Goal: Task Accomplishment & Management: Complete application form

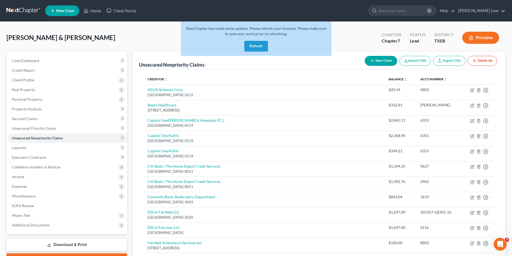
click at [254, 43] on button "Refresh" at bounding box center [256, 46] width 24 height 11
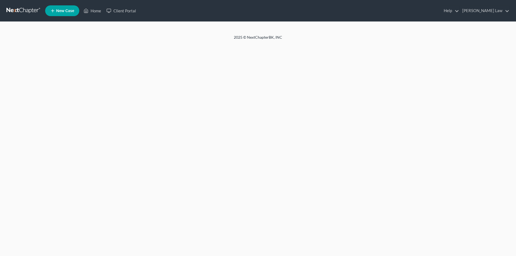
click at [257, 44] on div "Home New Case Client Portal [PERSON_NAME] Law [PERSON_NAME][EMAIL_ADDRESS][DOMA…" at bounding box center [258, 128] width 516 height 256
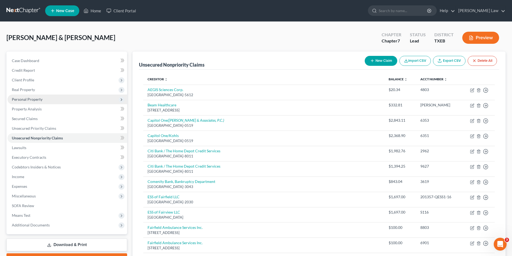
click at [26, 99] on span "Personal Property" at bounding box center [27, 99] width 31 height 5
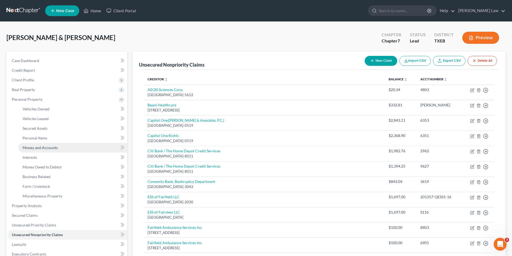
click at [34, 147] on span "Money and Accounts" at bounding box center [40, 147] width 35 height 5
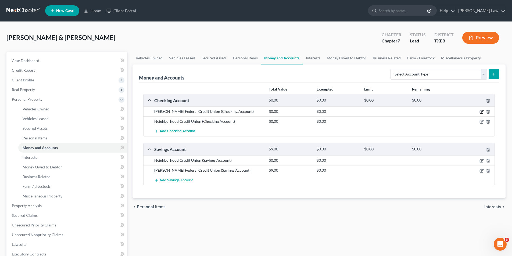
click at [481, 111] on icon "button" at bounding box center [481, 112] width 4 height 4
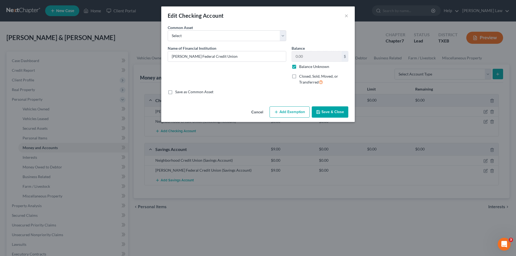
click at [304, 66] on label "Balance Unknown" at bounding box center [314, 66] width 30 height 5
click at [304, 66] on input "Balance Unknown" at bounding box center [302, 65] width 3 height 3
checkbox input "false"
click at [303, 57] on input "0.00" at bounding box center [317, 56] width 50 height 10
type input "102.00"
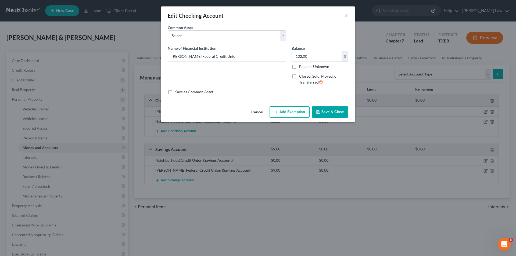
click at [323, 111] on button "Save & Close" at bounding box center [329, 111] width 37 height 11
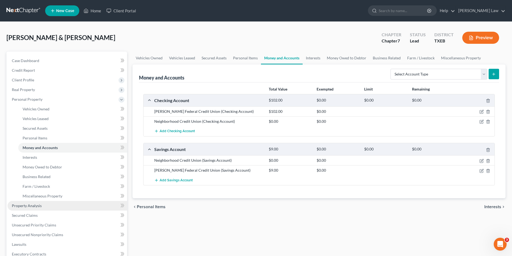
click at [32, 205] on span "Property Analysis" at bounding box center [27, 205] width 30 height 5
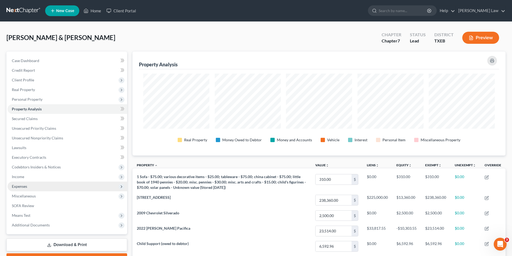
click at [24, 186] on span "Expenses" at bounding box center [19, 186] width 15 height 5
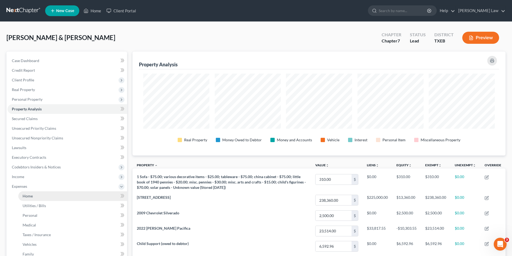
click at [29, 197] on span "Home" at bounding box center [28, 196] width 10 height 5
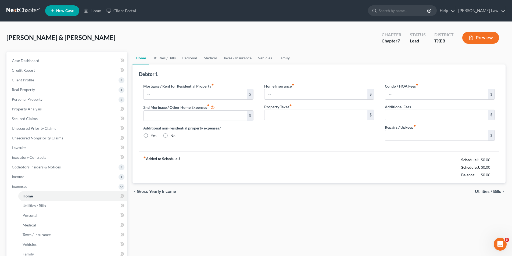
type input "1,845.00"
type input "0.00"
radio input "true"
type input "0.00"
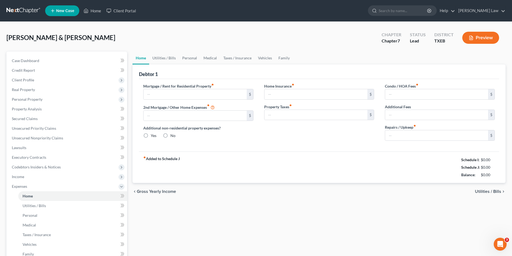
type input "0.00"
type input "60.00"
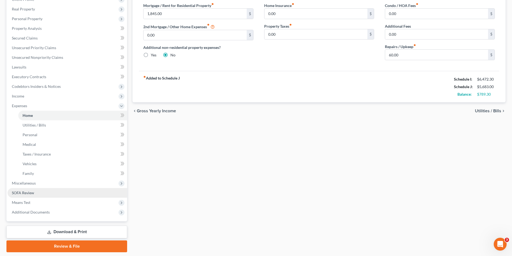
click at [24, 191] on span "SOFA Review" at bounding box center [23, 192] width 22 height 5
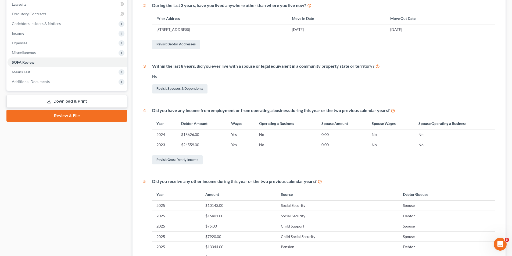
scroll to position [188, 0]
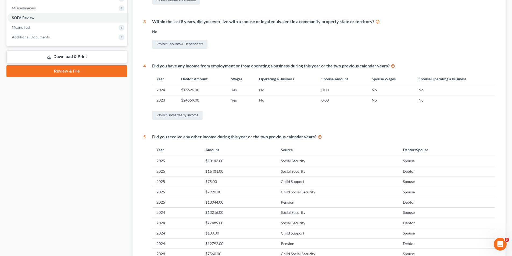
click at [86, 74] on link "Review & File" at bounding box center [66, 71] width 121 height 12
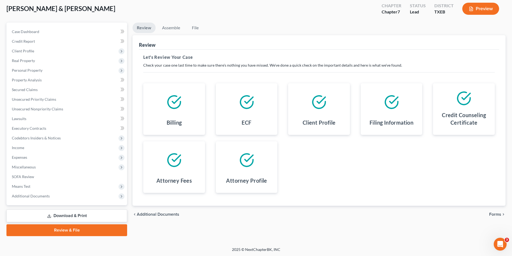
scroll to position [30, 0]
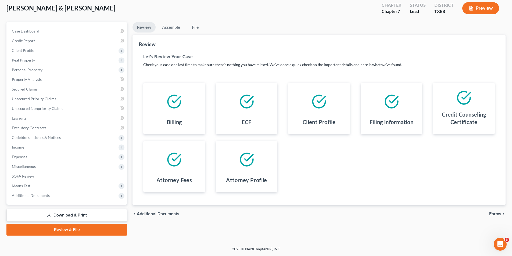
click at [492, 211] on div "chevron_left Additional Documents Forms chevron_right" at bounding box center [318, 213] width 373 height 17
click at [495, 212] on span "Forms" at bounding box center [495, 214] width 12 height 4
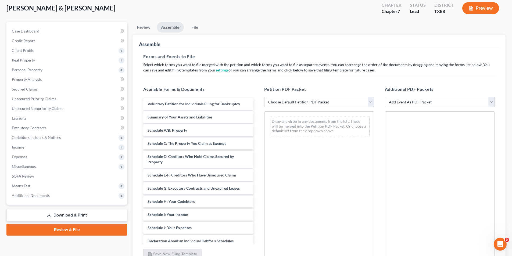
click at [298, 100] on select "Choose Default Petition PDF Packet Emergency Filing (Voluntary Petition and Cre…" at bounding box center [319, 102] width 110 height 11
select select "1"
click at [264, 97] on select "Choose Default Petition PDF Packet Emergency Filing (Voluntary Petition and Cre…" at bounding box center [319, 102] width 110 height 11
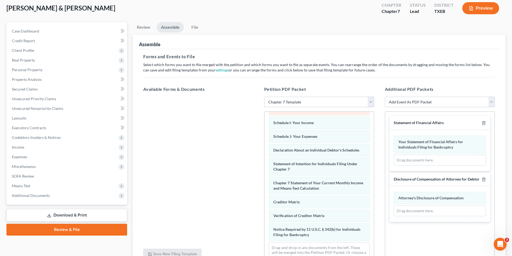
scroll to position [138, 0]
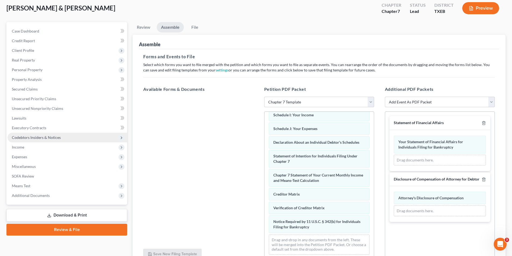
click at [44, 140] on span "Codebtors Insiders & Notices" at bounding box center [67, 138] width 119 height 10
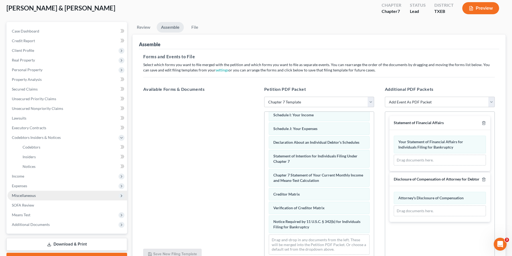
click at [29, 194] on span "Miscellaneous" at bounding box center [24, 195] width 24 height 5
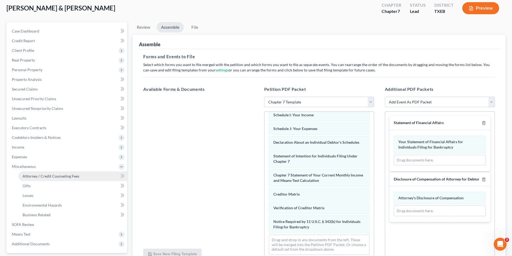
click at [48, 176] on span "Attorney / Credit Counseling Fees" at bounding box center [51, 176] width 57 height 5
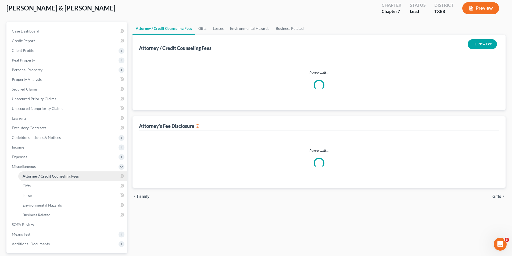
scroll to position [1, 0]
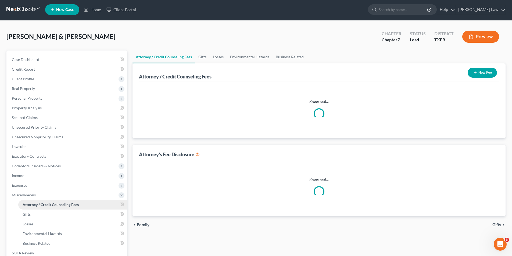
select select "0"
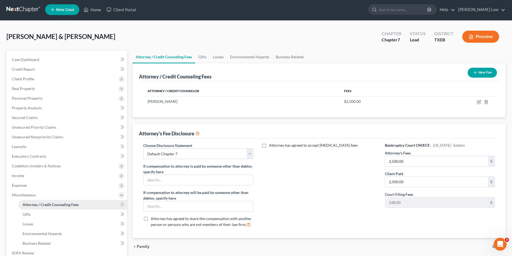
scroll to position [0, 0]
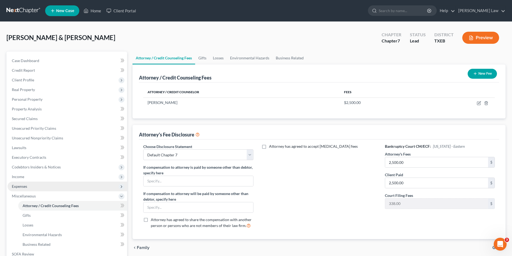
click at [23, 187] on span "Expenses" at bounding box center [19, 186] width 15 height 5
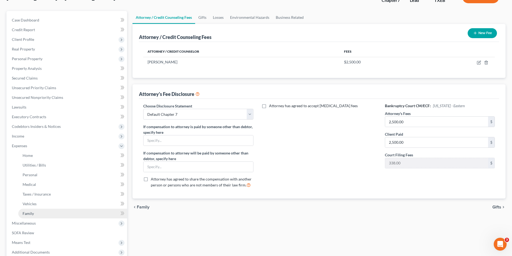
scroll to position [54, 0]
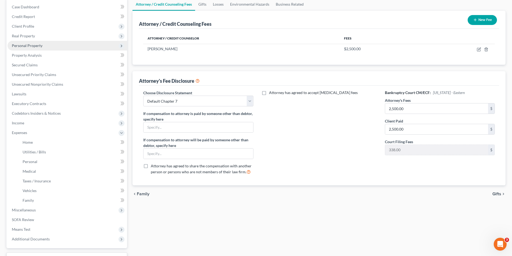
click at [36, 43] on span "Personal Property" at bounding box center [27, 45] width 31 height 5
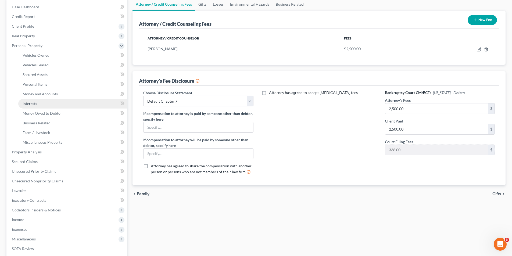
click at [37, 105] on span "Interests" at bounding box center [30, 103] width 14 height 5
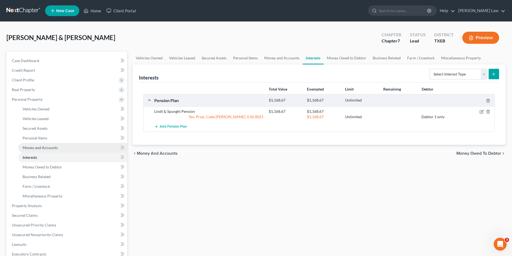
click at [38, 148] on span "Money and Accounts" at bounding box center [40, 147] width 35 height 5
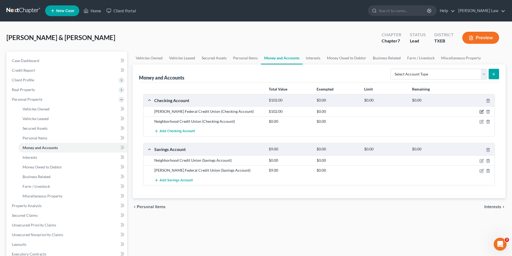
click at [482, 111] on icon "button" at bounding box center [481, 112] width 4 height 4
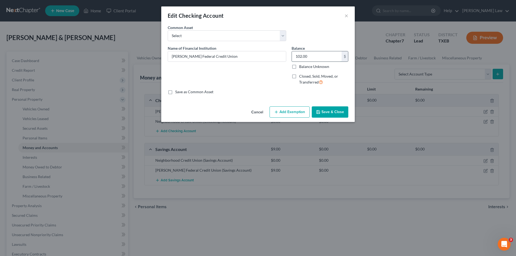
click at [316, 59] on input "102.00" at bounding box center [317, 56] width 50 height 10
click at [316, 54] on input "102.00" at bounding box center [317, 56] width 50 height 10
type input "102.58"
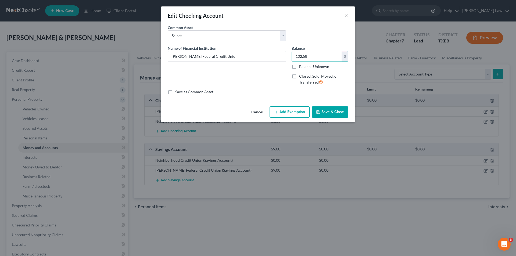
click at [326, 113] on button "Save & Close" at bounding box center [329, 111] width 37 height 11
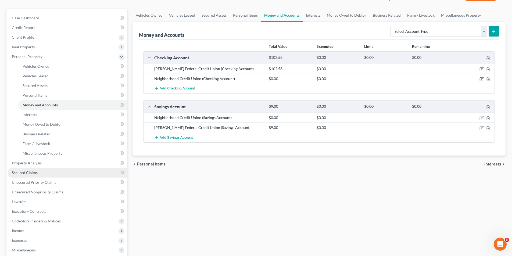
scroll to position [126, 0]
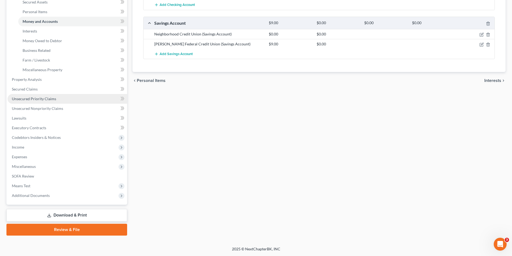
click at [25, 99] on span "Unsecured Priority Claims" at bounding box center [34, 98] width 44 height 5
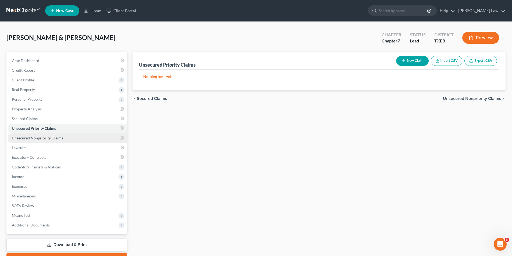
click at [30, 135] on link "Unsecured Nonpriority Claims" at bounding box center [67, 138] width 119 height 10
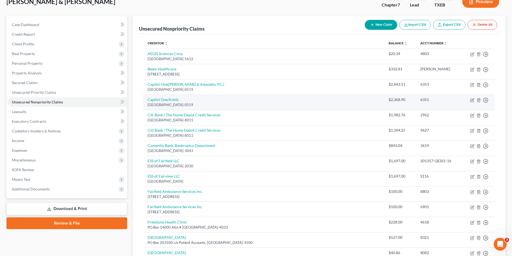
scroll to position [81, 0]
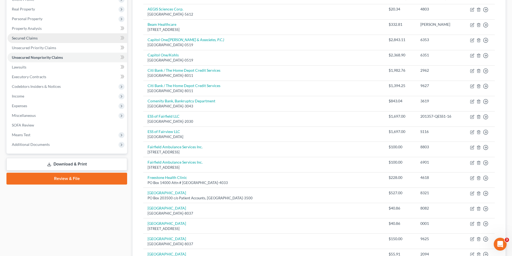
click at [21, 40] on span "Secured Claims" at bounding box center [25, 38] width 26 height 5
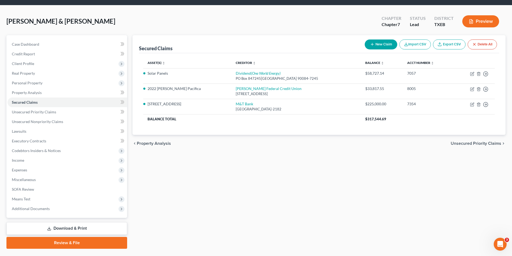
scroll to position [30, 0]
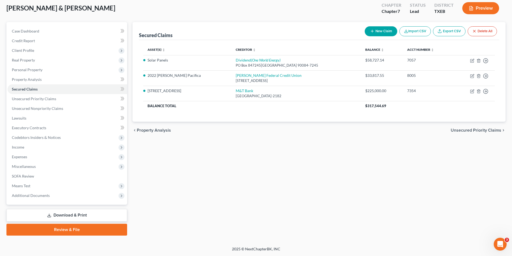
click at [62, 229] on link "Review & File" at bounding box center [66, 230] width 121 height 12
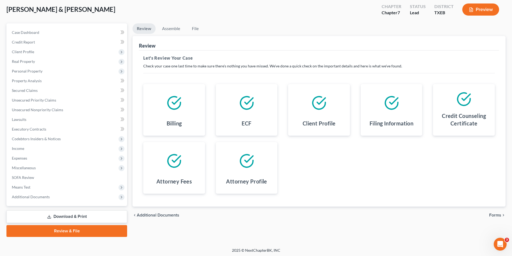
scroll to position [30, 0]
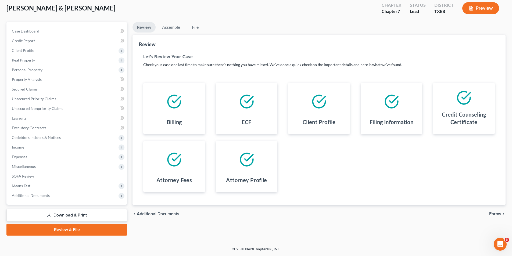
click at [495, 212] on span "Forms" at bounding box center [495, 214] width 12 height 4
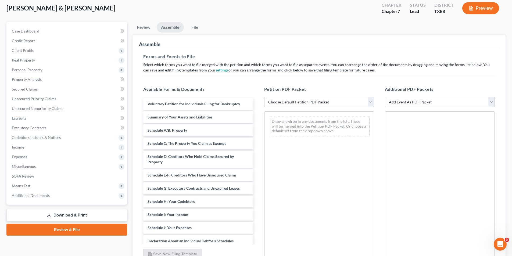
click at [304, 104] on select "Choose Default Petition PDF Packet Emergency Filing (Voluntary Petition and Cre…" at bounding box center [319, 102] width 110 height 11
click at [303, 128] on div "Drag-and-drop in any documents from the left. These will be merged into the Pet…" at bounding box center [319, 126] width 101 height 20
click at [284, 103] on select "Choose Default Petition PDF Packet Emergency Filing (Voluntary Petition and Cre…" at bounding box center [319, 102] width 110 height 11
select select "1"
click at [264, 97] on select "Choose Default Petition PDF Packet Emergency Filing (Voluntary Petition and Cre…" at bounding box center [319, 102] width 110 height 11
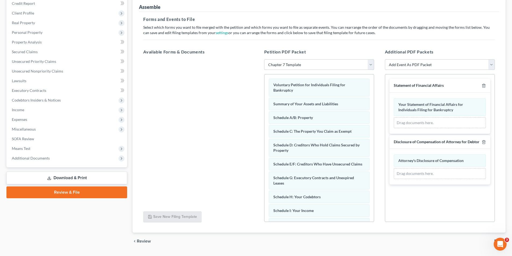
scroll to position [81, 0]
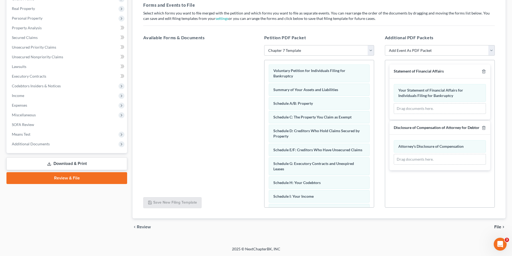
click at [496, 226] on span "File" at bounding box center [497, 227] width 7 height 4
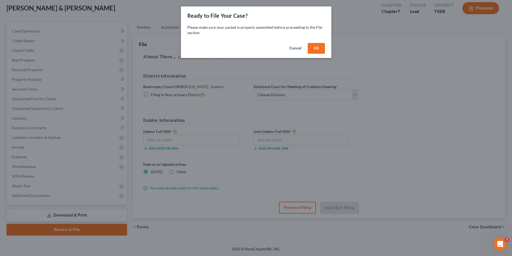
scroll to position [30, 0]
click at [297, 46] on button "Cancel" at bounding box center [297, 48] width 20 height 11
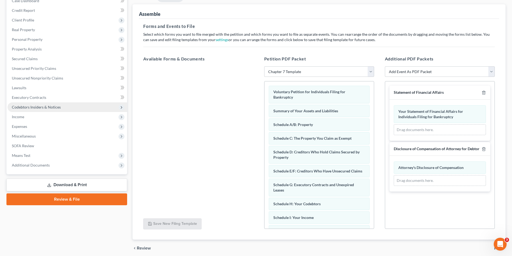
scroll to position [27, 0]
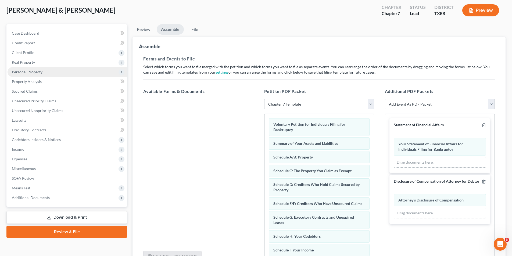
click at [23, 74] on span "Personal Property" at bounding box center [67, 72] width 119 height 10
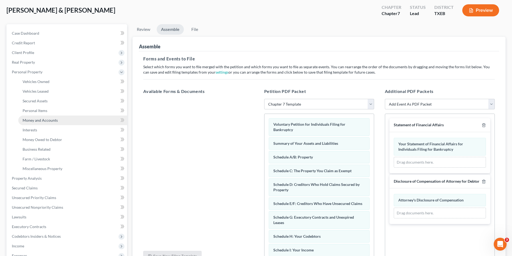
click at [32, 121] on span "Money and Accounts" at bounding box center [40, 120] width 35 height 5
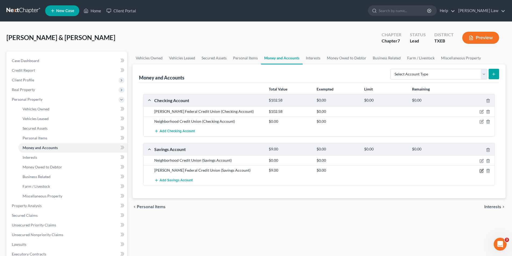
click at [480, 171] on icon "button" at bounding box center [481, 171] width 4 height 4
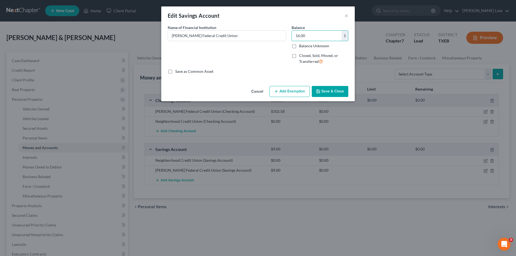
type input "16.00"
click at [319, 92] on polyline "button" at bounding box center [318, 92] width 2 height 1
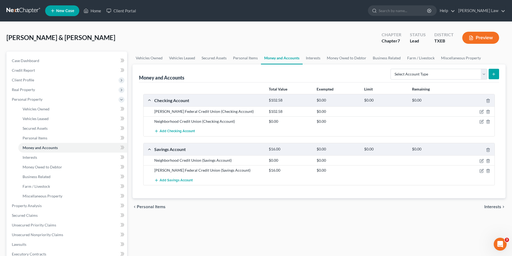
click at [478, 121] on div at bounding box center [475, 121] width 38 height 5
click at [480, 121] on icon "button" at bounding box center [481, 121] width 4 height 4
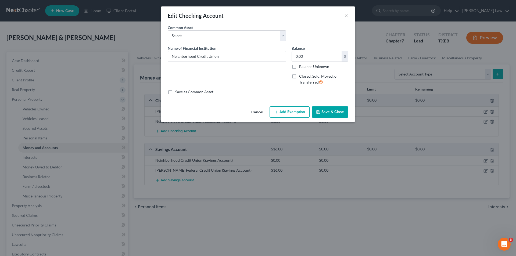
click at [299, 78] on label "Closed, Sold, Moved, or Transferred" at bounding box center [323, 80] width 49 height 12
click at [301, 77] on input "Closed, Sold, Moved, or Transferred" at bounding box center [302, 75] width 3 height 3
checkbox input "true"
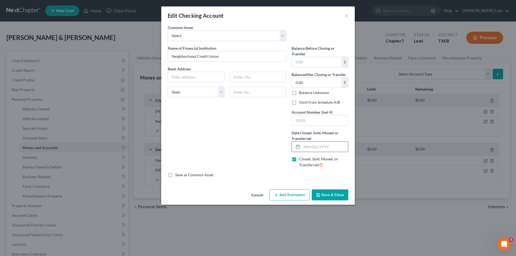
click at [314, 150] on input "text" at bounding box center [325, 147] width 46 height 10
click at [203, 140] on div "Name of Financial Institution * Neighborhood Credit Union Bank Address State [U…" at bounding box center [227, 108] width 124 height 127
click at [306, 146] on input "text" at bounding box center [325, 147] width 46 height 10
type input "[DATE]"
click at [323, 122] on input "text" at bounding box center [320, 120] width 56 height 10
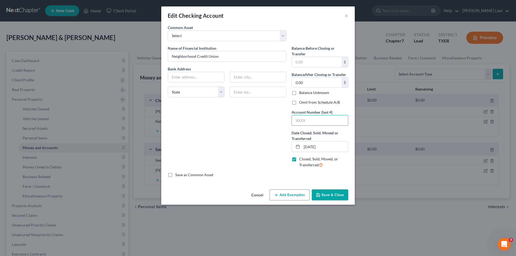
click at [236, 145] on div "Name of Financial Institution * Neighborhood Credit Union Bank Address State [U…" at bounding box center [227, 108] width 124 height 127
click at [312, 63] on input "text" at bounding box center [317, 62] width 50 height 10
type input "9.00"
click at [186, 77] on input "text" at bounding box center [196, 77] width 56 height 10
click at [195, 78] on input "text" at bounding box center [196, 77] width 56 height 10
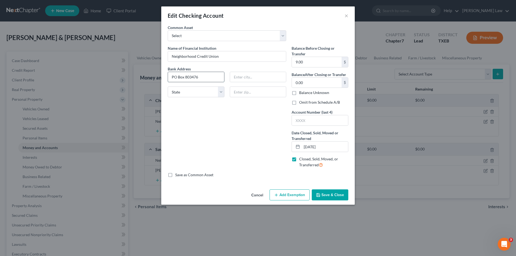
type input "PO Box 803476"
click at [244, 79] on input "text" at bounding box center [258, 77] width 56 height 10
type input "[GEOGRAPHIC_DATA]"
select select "45"
type input "4"
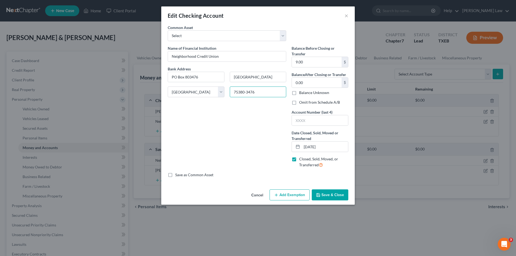
type input "75380-3476"
click at [325, 195] on button "Save & Close" at bounding box center [329, 194] width 37 height 11
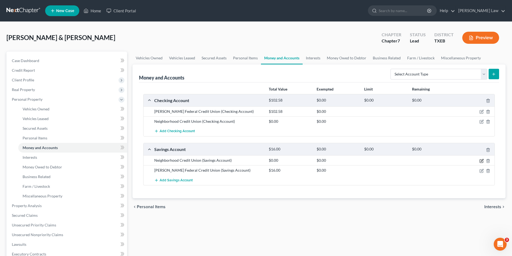
click at [480, 163] on icon "button" at bounding box center [481, 161] width 4 height 4
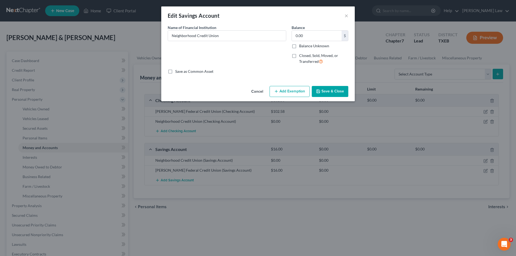
click at [299, 56] on label "Closed, Sold, Moved, or Transferred" at bounding box center [323, 59] width 49 height 12
click at [301, 56] on input "Closed, Sold, Moved, or Transferred" at bounding box center [302, 54] width 3 height 3
checkbox input "true"
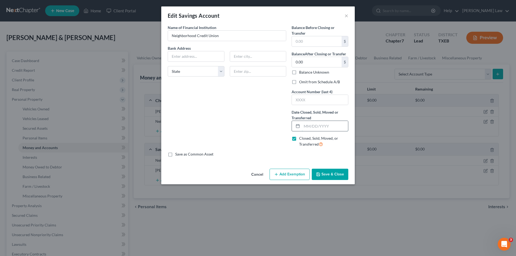
click at [312, 128] on input "text" at bounding box center [325, 126] width 46 height 10
type input "[DATE]"
click at [303, 45] on input "text" at bounding box center [317, 41] width 50 height 10
click at [193, 53] on input "text" at bounding box center [196, 56] width 56 height 10
type input "p"
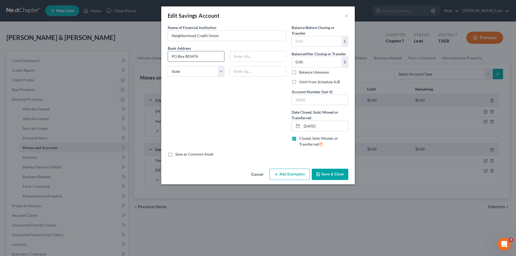
type input "PO Box 803476"
type input "d"
type input "[GEOGRAPHIC_DATA]"
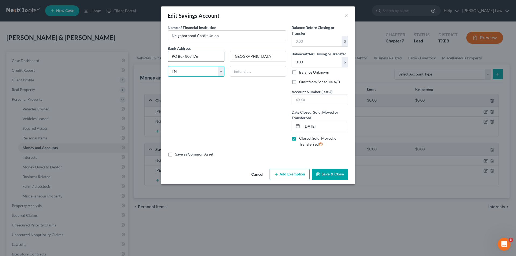
select select "45"
type input "75380-3476"
click at [302, 41] on input "text" at bounding box center [317, 41] width 50 height 10
drag, startPoint x: 309, startPoint y: 40, endPoint x: 264, endPoint y: 43, distance: 45.0
click at [264, 43] on div "Name of Financial Institution * Neighborhood Credit Union Bank Address [GEOGRAP…" at bounding box center [258, 88] width 186 height 127
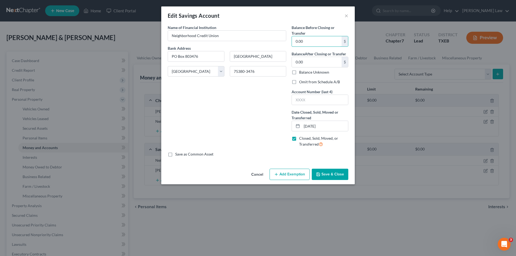
type input "0.00"
click at [175, 155] on label "Save as Common Asset" at bounding box center [194, 153] width 38 height 5
click at [177, 155] on input "Save as Common Asset" at bounding box center [178, 152] width 3 height 3
checkbox input "true"
click at [336, 174] on button "Save & Close" at bounding box center [329, 174] width 37 height 11
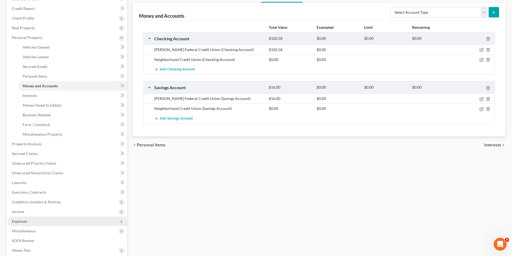
scroll to position [126, 0]
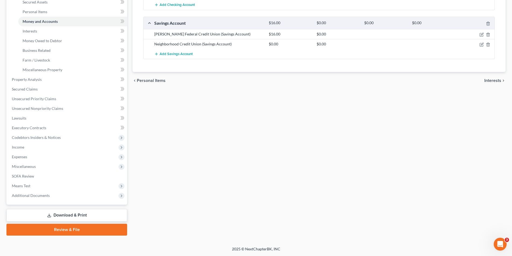
click at [61, 231] on link "Review & File" at bounding box center [66, 230] width 121 height 12
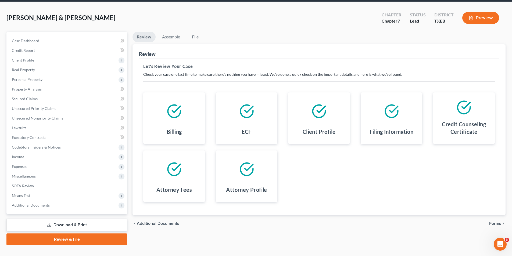
scroll to position [30, 0]
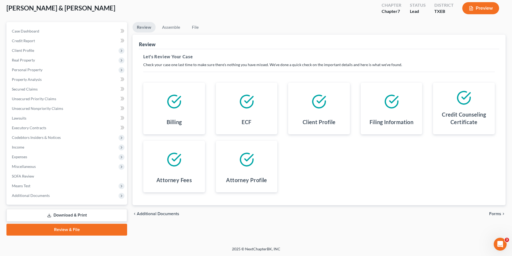
click at [498, 213] on span "Forms" at bounding box center [495, 214] width 12 height 4
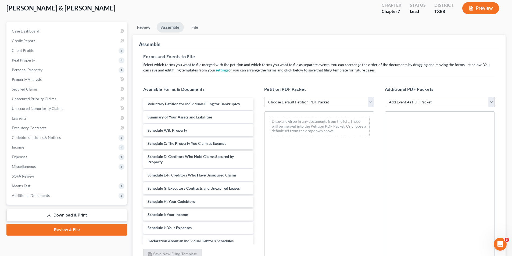
click at [298, 102] on select "Choose Default Petition PDF Packet Emergency Filing (Voluntary Petition and Cre…" at bounding box center [319, 102] width 110 height 11
select select "1"
click at [264, 97] on select "Choose Default Petition PDF Packet Emergency Filing (Voluntary Petition and Cre…" at bounding box center [319, 102] width 110 height 11
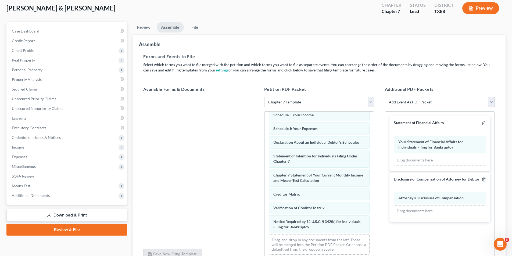
scroll to position [81, 0]
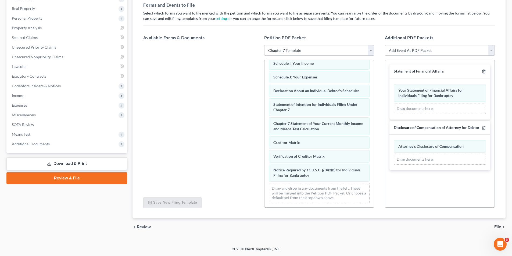
click at [498, 227] on span "File" at bounding box center [497, 227] width 7 height 4
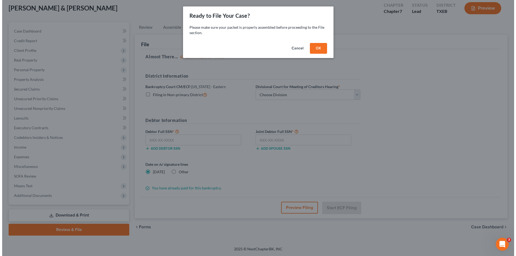
scroll to position [30, 0]
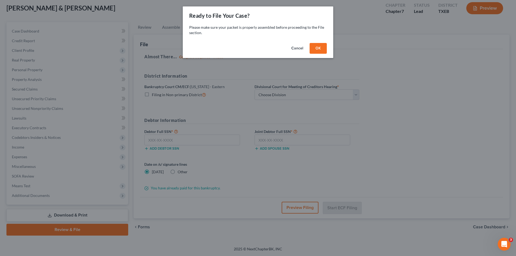
click at [296, 50] on button "Cancel" at bounding box center [297, 48] width 20 height 11
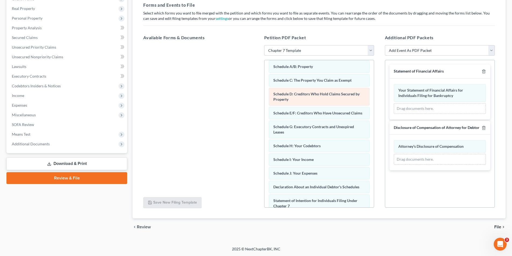
scroll to position [0, 0]
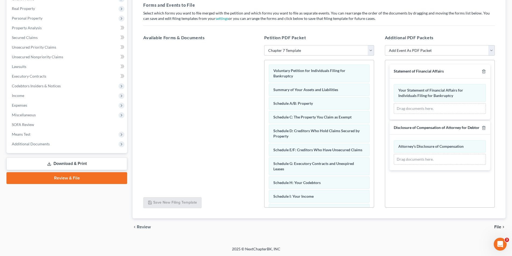
click at [496, 225] on span "File" at bounding box center [497, 227] width 7 height 4
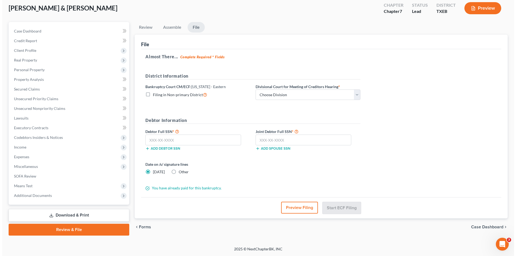
scroll to position [30, 0]
click at [173, 141] on input "text" at bounding box center [191, 140] width 96 height 11
type input "459-23-1890"
click at [294, 137] on input "text" at bounding box center [301, 140] width 96 height 11
type input "4"
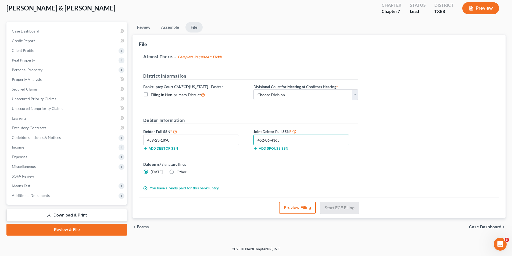
type input "452-06-4165"
click at [305, 210] on button "Preview Filing" at bounding box center [297, 208] width 37 height 12
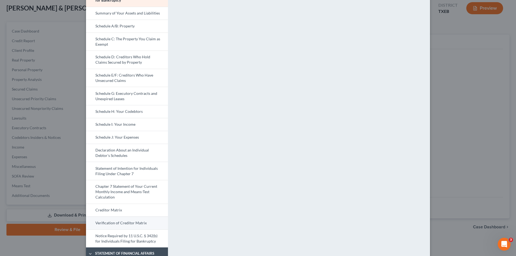
scroll to position [53, 0]
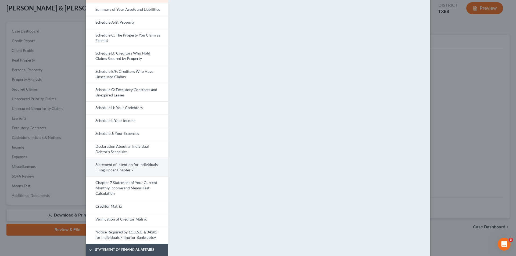
click at [118, 170] on link "Statement of Intention for Individuals Filing Under Chapter 7" at bounding box center [127, 167] width 82 height 18
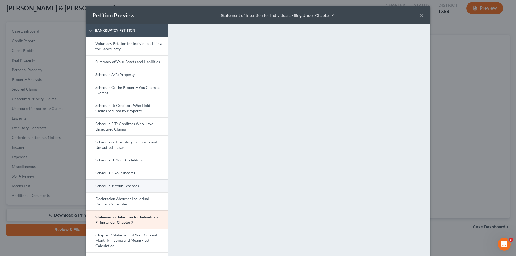
scroll to position [0, 0]
click at [103, 43] on link "Voluntary Petition for Individuals Filing for Bankruptcy" at bounding box center [127, 47] width 82 height 18
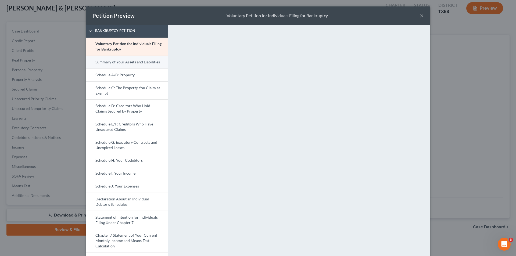
click at [112, 64] on link "Summary of Your Assets and Liabilities" at bounding box center [127, 62] width 82 height 13
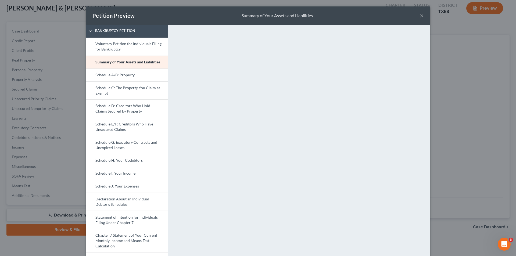
click at [419, 17] on button "×" at bounding box center [421, 15] width 4 height 6
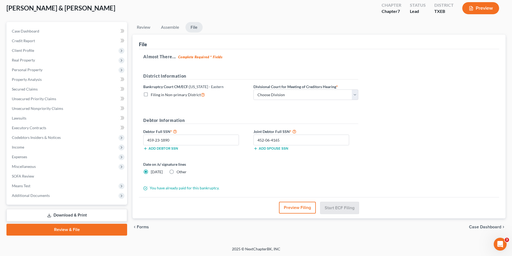
click at [64, 200] on div "Case Dashboard Payments Invoices Payments Payments Credit Report Client Profile…" at bounding box center [66, 113] width 121 height 183
click at [63, 215] on link "Download & Print" at bounding box center [66, 215] width 121 height 13
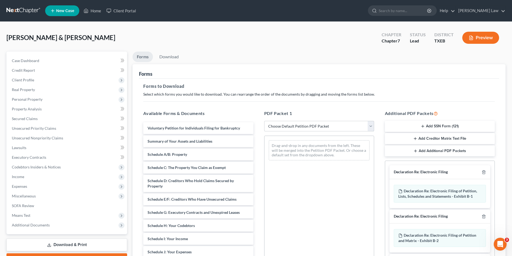
click at [285, 128] on select "Choose Default Petition PDF Packet Complete Bankruptcy Petition (all forms and …" at bounding box center [319, 126] width 110 height 11
select select "0"
click at [264, 121] on select "Choose Default Petition PDF Packet Complete Bankruptcy Petition (all forms and …" at bounding box center [319, 126] width 110 height 11
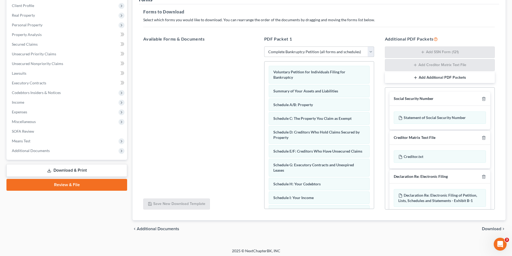
scroll to position [76, 0]
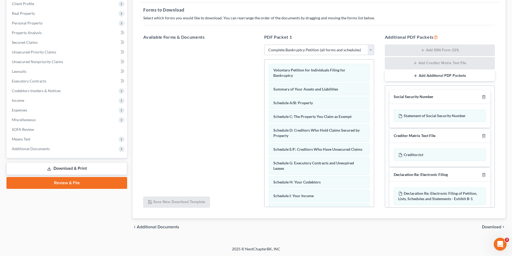
click at [486, 226] on span "Download" at bounding box center [490, 227] width 19 height 4
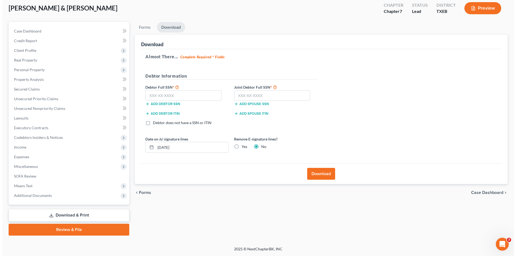
scroll to position [30, 0]
click at [168, 98] on input "text" at bounding box center [181, 95] width 76 height 11
type input "459-23-1890"
click at [244, 97] on input "text" at bounding box center [270, 95] width 76 height 11
type input "452-06-4165"
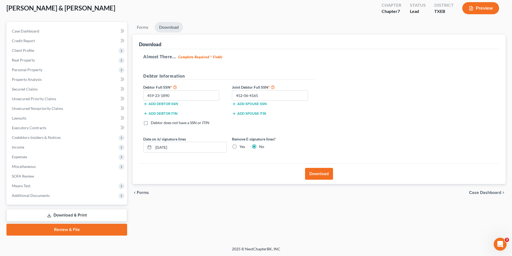
click at [310, 172] on button "Download" at bounding box center [319, 174] width 28 height 12
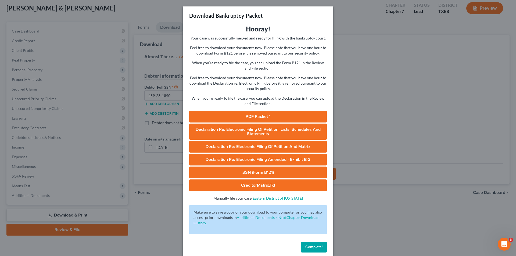
click at [252, 115] on link "PDF Packet 1" at bounding box center [257, 117] width 137 height 12
